Goal: Task Accomplishment & Management: Complete application form

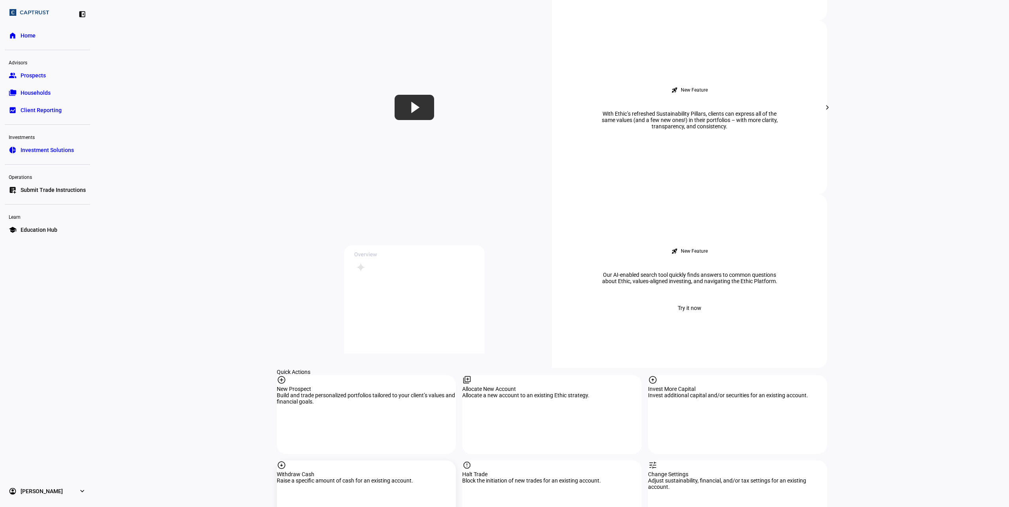
scroll to position [553, 0]
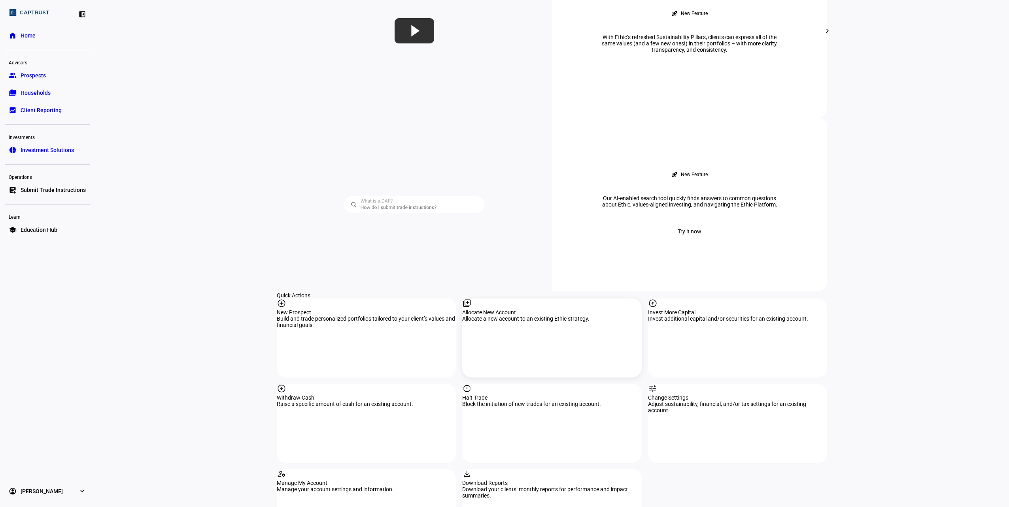
click at [526, 309] on div "Allocate New Account" at bounding box center [551, 312] width 179 height 6
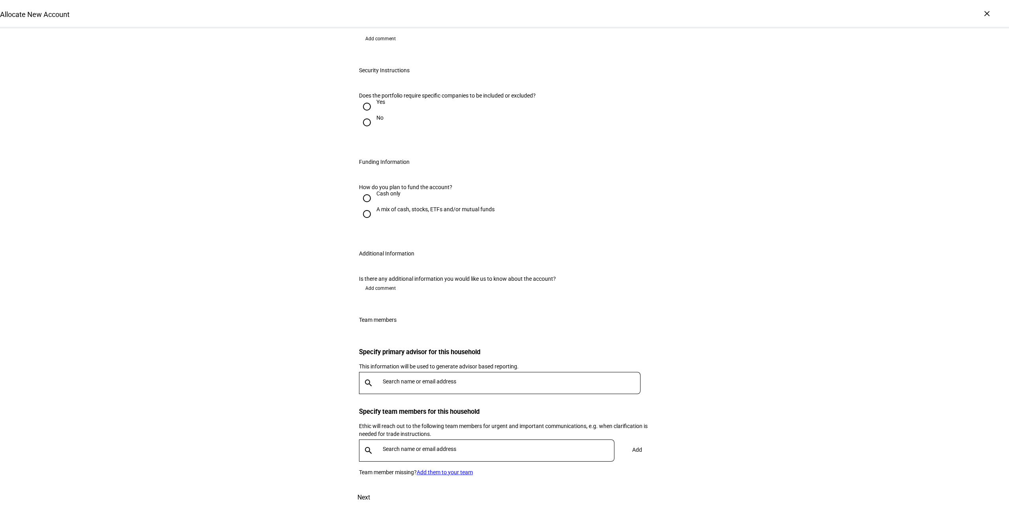
scroll to position [362, 0]
click at [365, 206] on input "Cash only" at bounding box center [367, 198] width 16 height 16
radio input "true"
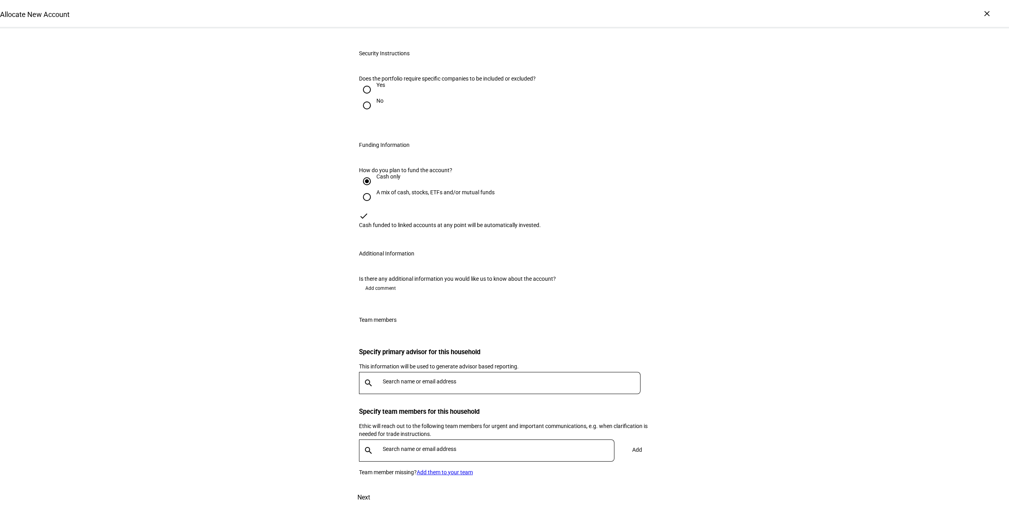
click at [363, 113] on input "No" at bounding box center [367, 106] width 16 height 16
radio input "true"
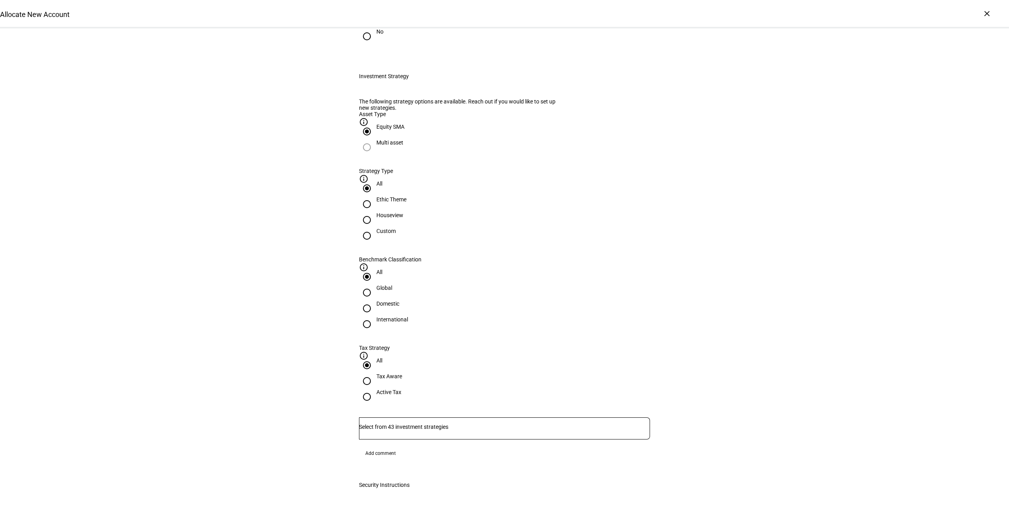
scroll to position [204, 0]
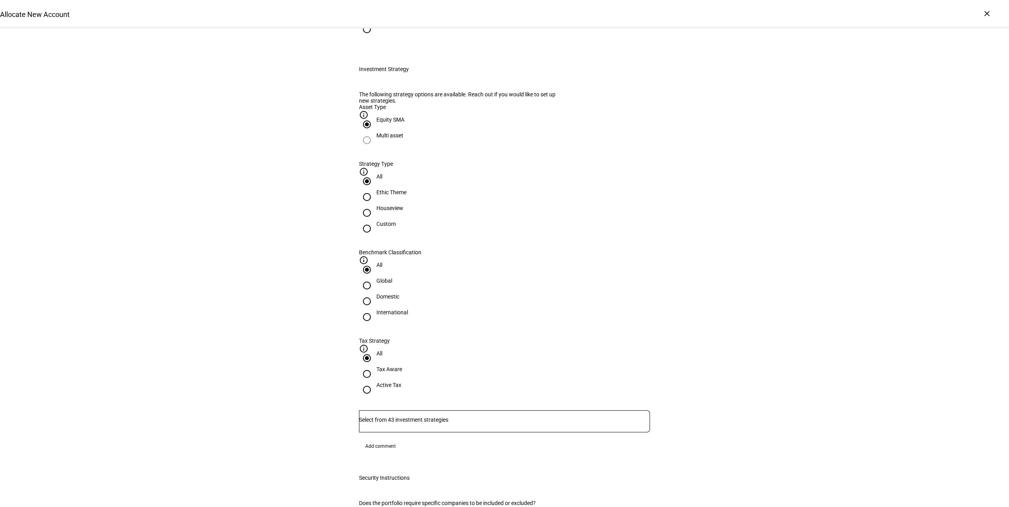
click at [375, 382] on input "Active Tax" at bounding box center [367, 390] width 16 height 16
radio input "true"
click at [375, 294] on input "Domestic" at bounding box center [367, 302] width 16 height 16
radio input "true"
click at [437, 417] on input "Number" at bounding box center [504, 420] width 291 height 6
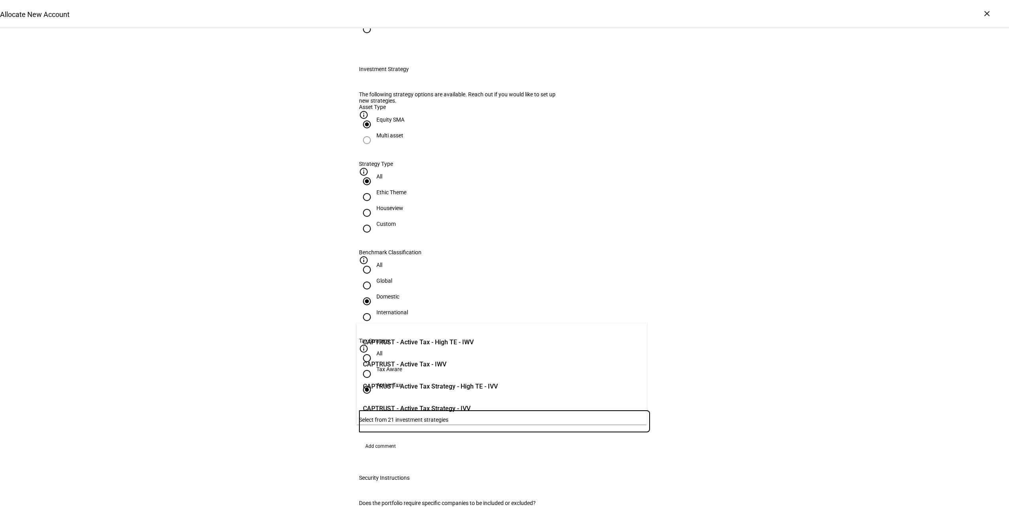
scroll to position [79, 0]
